Goal: Task Accomplishment & Management: Use online tool/utility

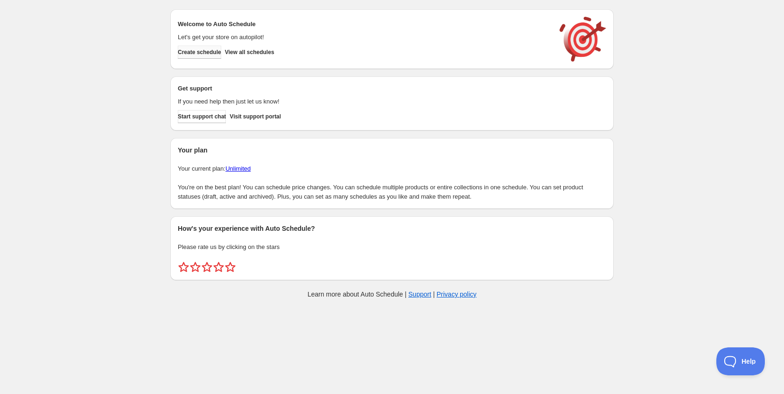
click at [221, 54] on span "Create schedule" at bounding box center [199, 52] width 43 height 7
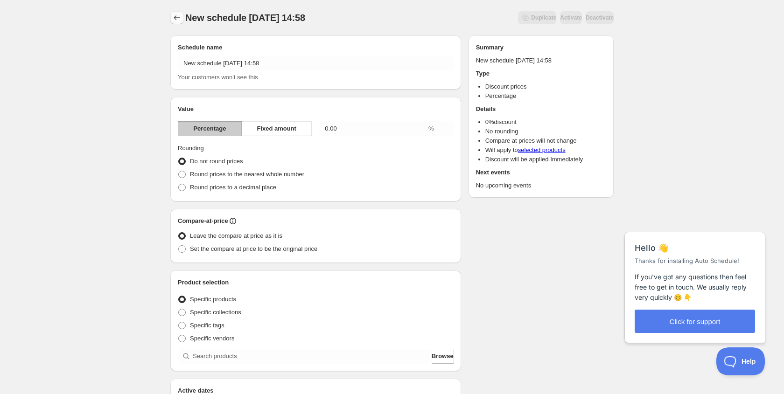
click at [181, 19] on icon "Schedules" at bounding box center [176, 17] width 9 height 9
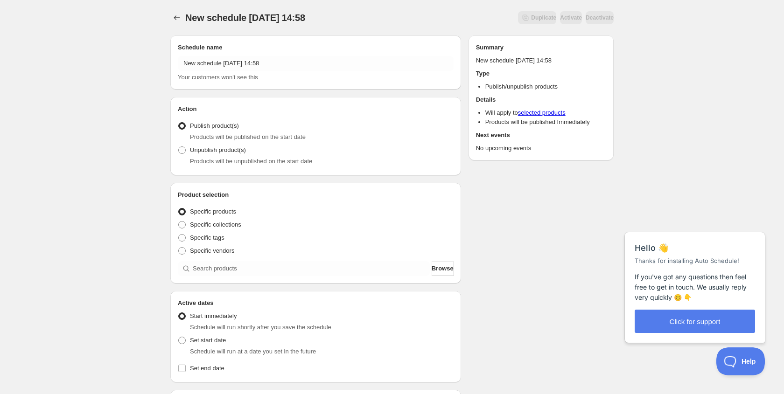
click at [235, 71] on div "New schedule Sep 09 2025 14:58 Your customers won't see this" at bounding box center [316, 69] width 276 height 26
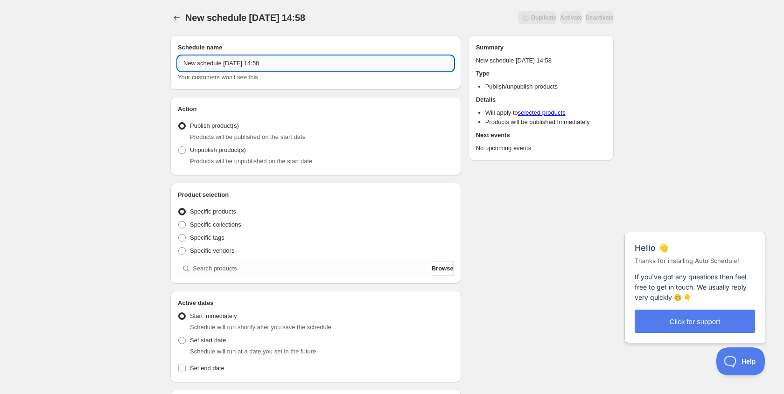
click at [236, 70] on input "New schedule Sep 09 2025 14:58" at bounding box center [316, 63] width 276 height 15
type input "New Release: Monochrome"
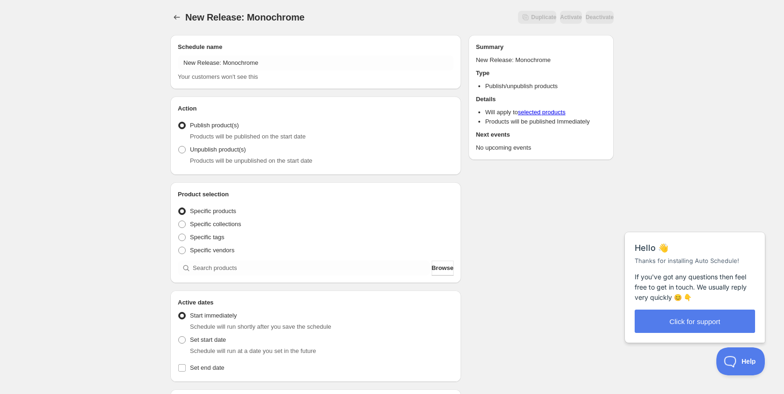
click at [131, 176] on div "New Release: Monochrome. This page is ready New Release: Monochrome Duplicate A…" at bounding box center [392, 355] width 784 height 711
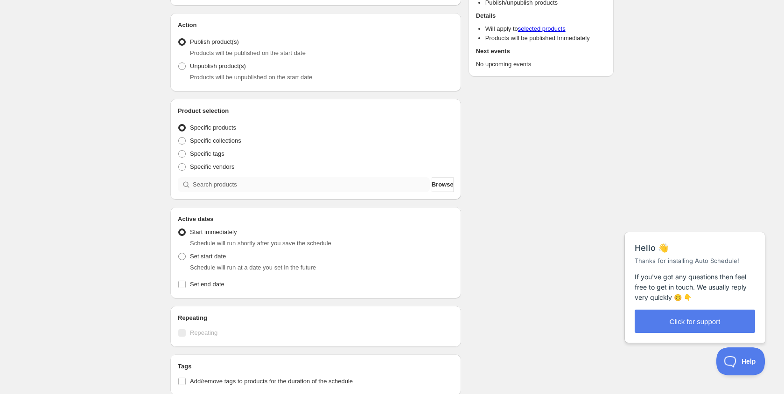
scroll to position [91, 0]
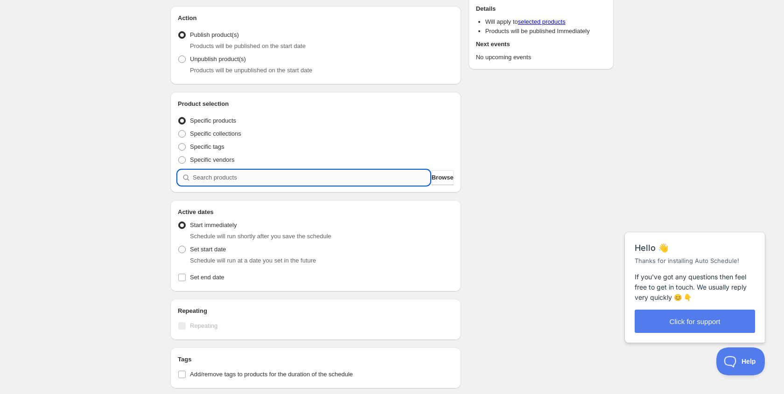
click at [247, 176] on input "search" at bounding box center [311, 177] width 237 height 15
type input "m"
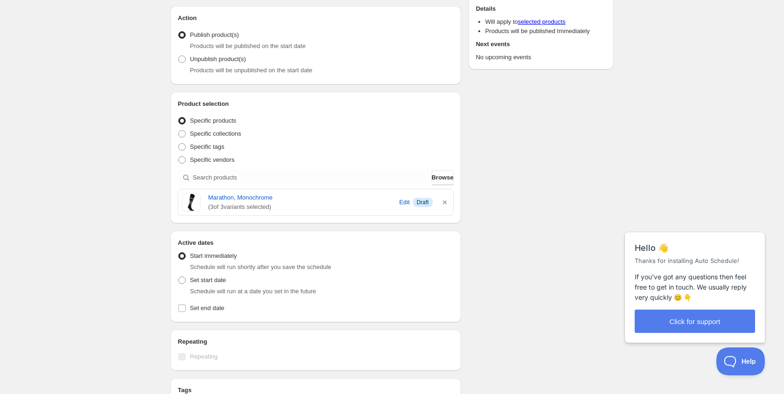
click at [130, 238] on div "New Release: Monochrome. This page is ready New Release: Monochrome Duplicate A…" at bounding box center [392, 280] width 784 height 742
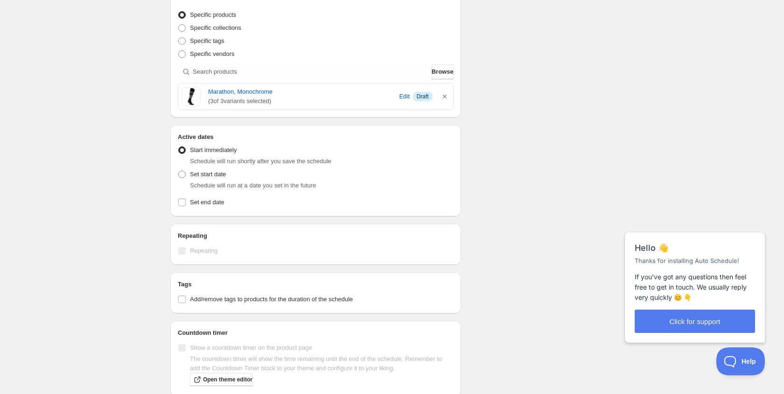
scroll to position [215, 0]
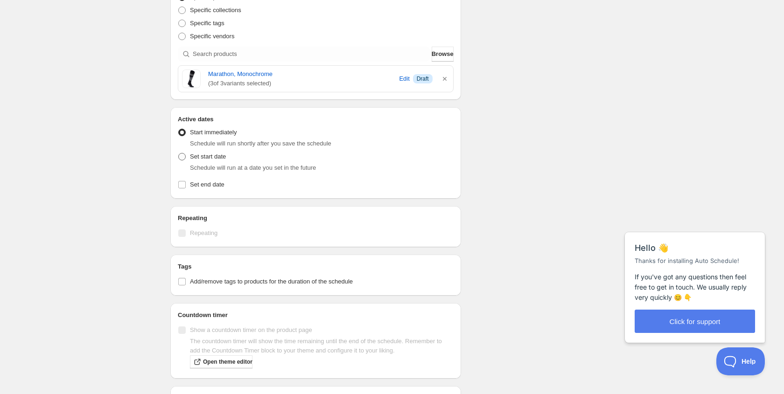
click at [224, 156] on span "Set start date" at bounding box center [208, 156] width 36 height 7
click at [179, 154] on input "Set start date" at bounding box center [178, 153] width 0 height 0
radio input "true"
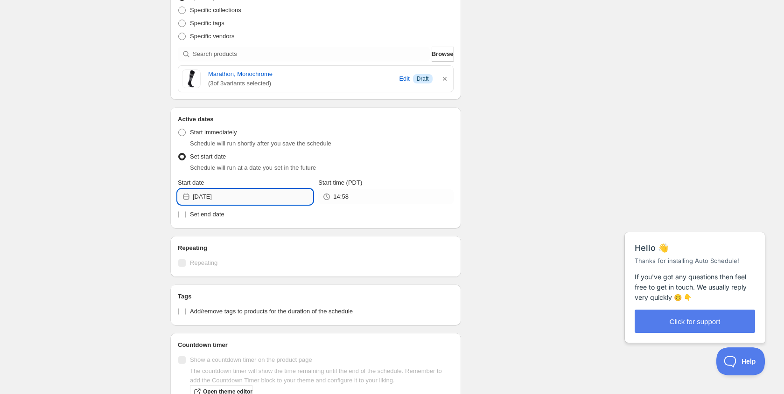
click at [248, 190] on input "2025-09-09" at bounding box center [253, 196] width 120 height 15
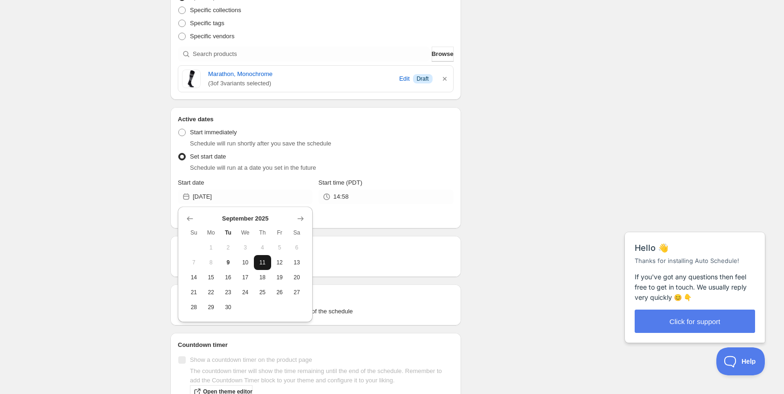
click at [259, 262] on span "11" at bounding box center [263, 262] width 10 height 7
type input "2025-09-11"
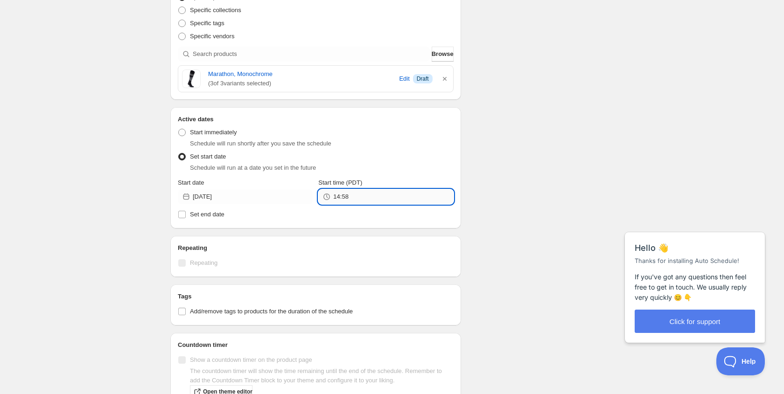
click at [345, 197] on input "14:58" at bounding box center [393, 196] width 120 height 15
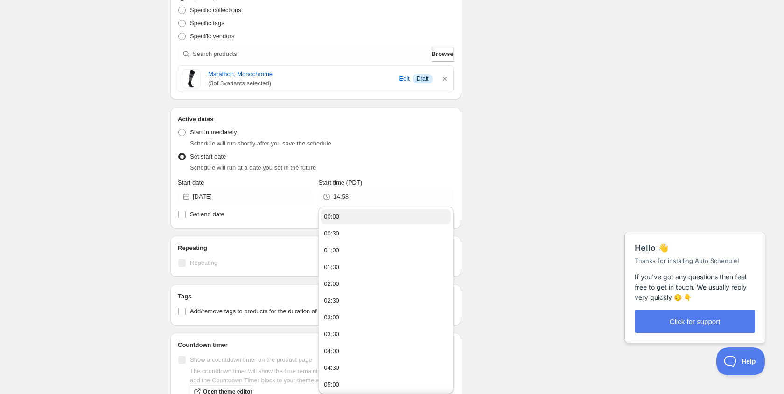
click at [343, 218] on button "00:00" at bounding box center [385, 217] width 129 height 15
type input "00:00"
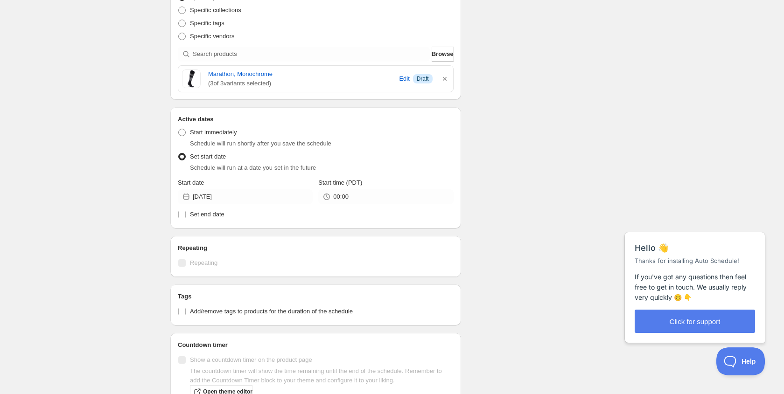
click at [500, 212] on div "Schedule name New Release: Monochrome Your customers won't see this Action Acti…" at bounding box center [388, 175] width 451 height 725
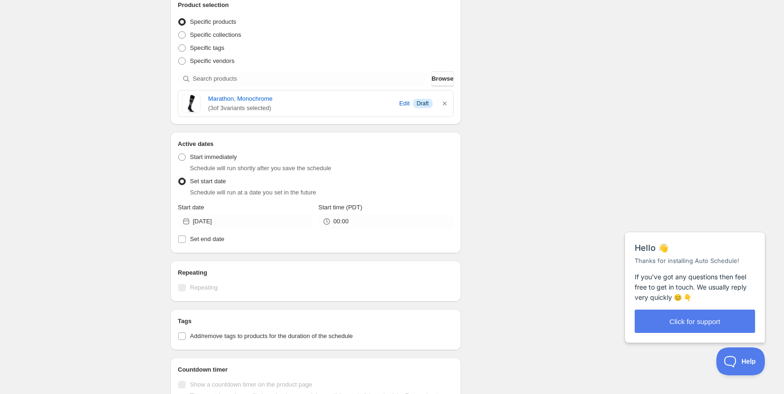
scroll to position [0, 0]
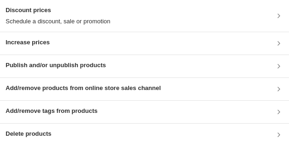
click at [64, 6] on h3 "Discount prices" at bounding box center [58, 10] width 105 height 9
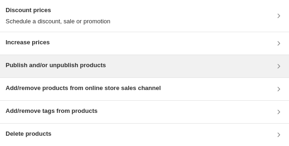
click at [131, 71] on div "Publish and/or unpublish products" at bounding box center [145, 66] width 278 height 11
